Goal: Information Seeking & Learning: Learn about a topic

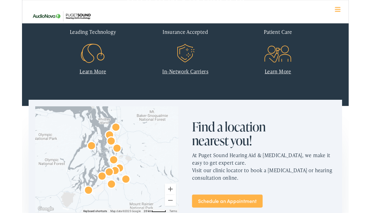
scroll to position [270, 0]
click at [74, 81] on link "Learn More" at bounding box center [80, 81] width 30 height 8
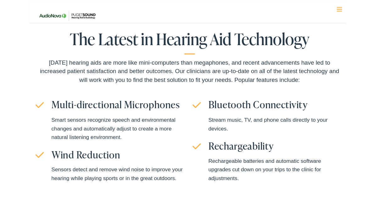
scroll to position [1476, 0]
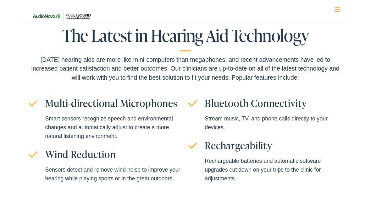
click at [45, 213] on div "The Latest in Hearing Aid Technology Today’s hearing aids are more like mini-co…" at bounding box center [185, 123] width 371 height 250
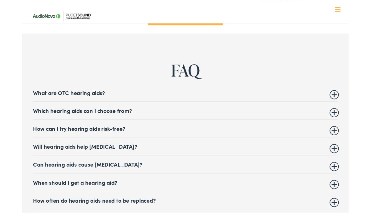
scroll to position [2441, 0]
click at [27, 122] on summary "Which hearing aids can I choose from?" at bounding box center [186, 126] width 346 height 8
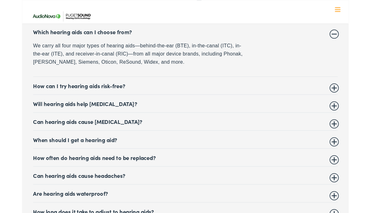
scroll to position [2534, 0]
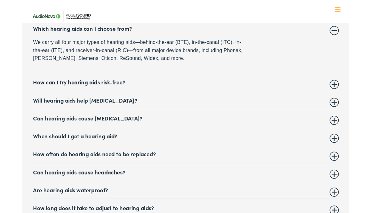
click at [27, 151] on summary "When should I get a hearing aid?" at bounding box center [186, 155] width 346 height 8
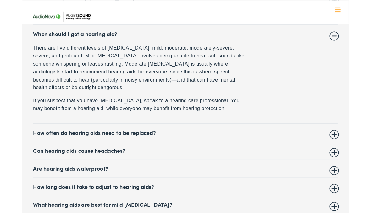
scroll to position [2610, 0]
click at [28, 147] on summary "How often do hearing aids need to be replaced?" at bounding box center [186, 151] width 346 height 8
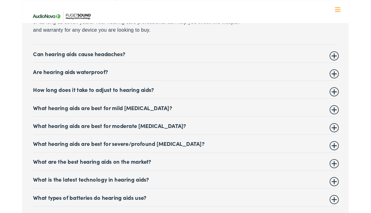
scroll to position [2687, 0]
click at [28, 139] on summary "What hearing aids are best for moderate hearing loss?" at bounding box center [186, 143] width 346 height 8
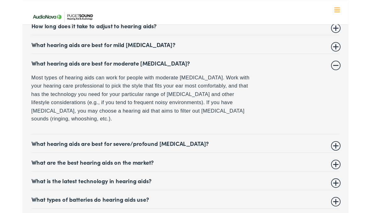
scroll to position [2718, 0]
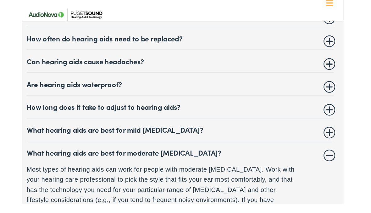
click at [9, 141] on div "FAQ What are OTC hearing aids? Over-the-counter (OTC) hearing aids are hearing …" at bounding box center [146, 137] width 274 height 496
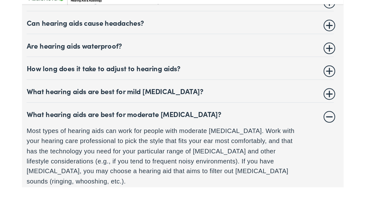
scroll to position [2739, 0]
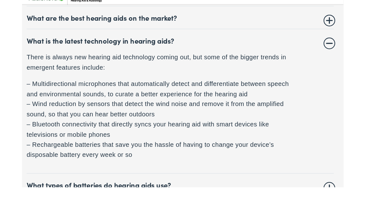
scroll to position [2865, 0]
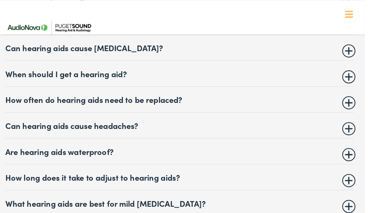
scroll to position [2682, 0]
